Goal: Find specific page/section: Find specific page/section

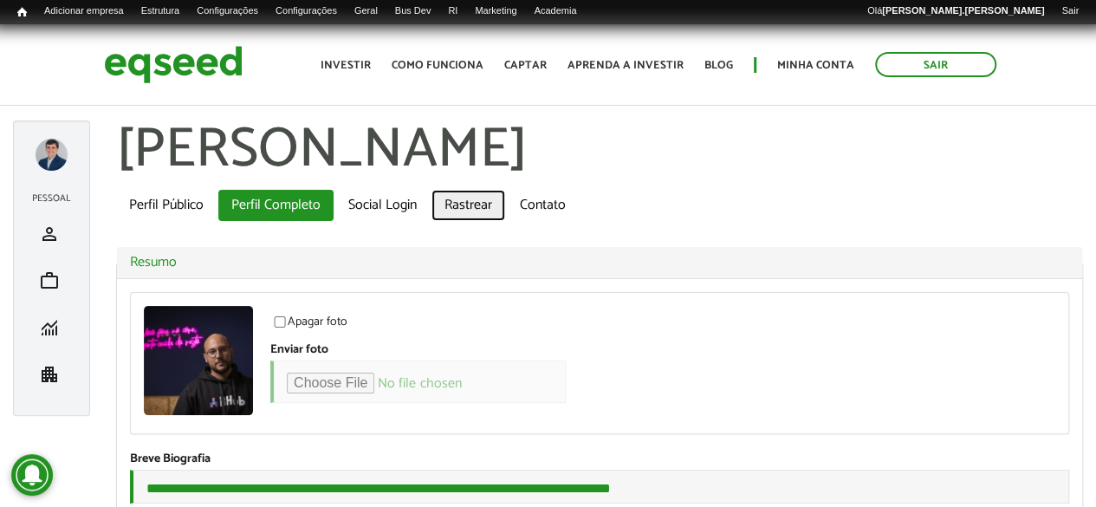
click at [458, 202] on link "Rastrear" at bounding box center [469, 205] width 74 height 31
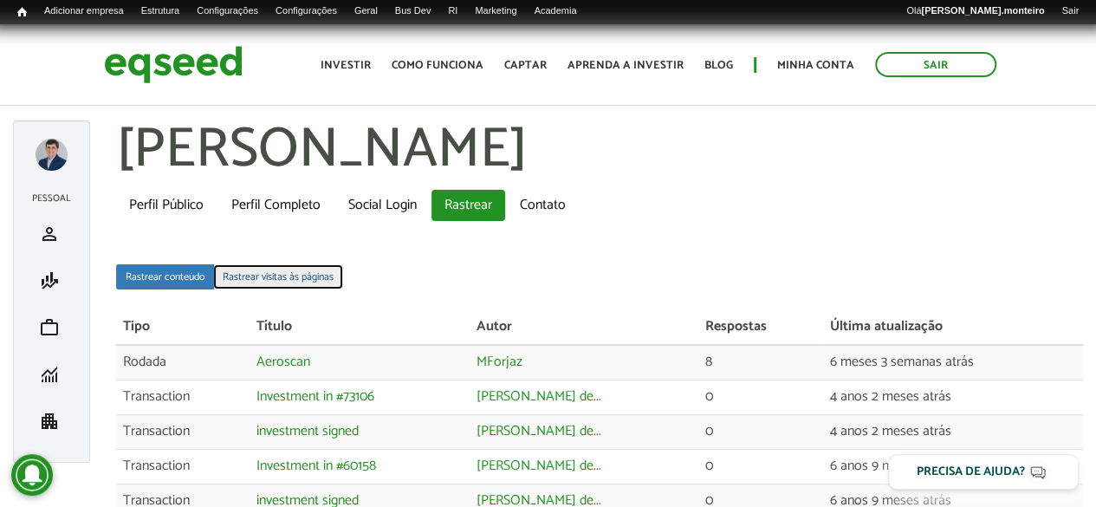
click at [269, 280] on link "Rastrear visitas às páginas" at bounding box center [278, 276] width 130 height 25
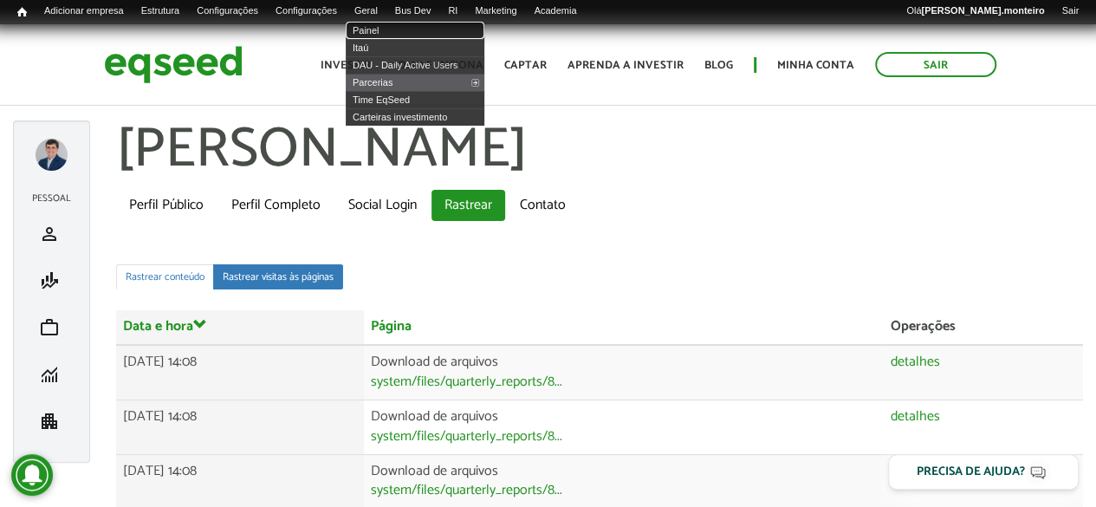
click at [399, 26] on link "Painel" at bounding box center [415, 30] width 139 height 17
